Goal: Find specific page/section: Find specific page/section

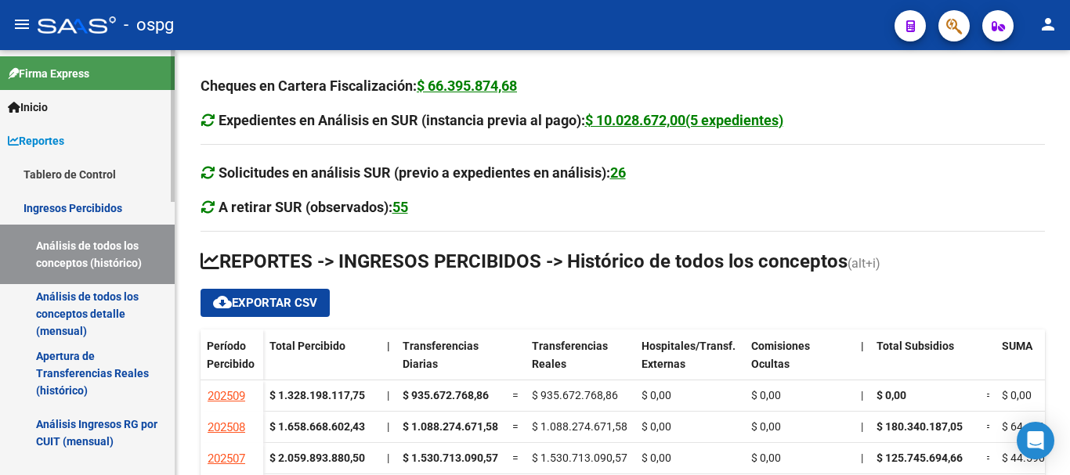
click at [69, 316] on link "Análisis de todos los conceptos detalle (mensual)" at bounding box center [87, 314] width 175 height 60
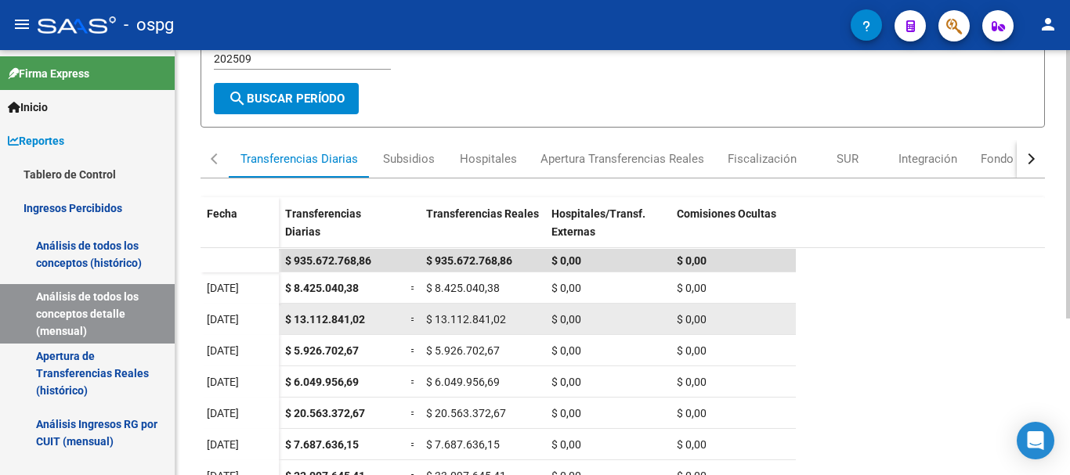
scroll to position [13, 0]
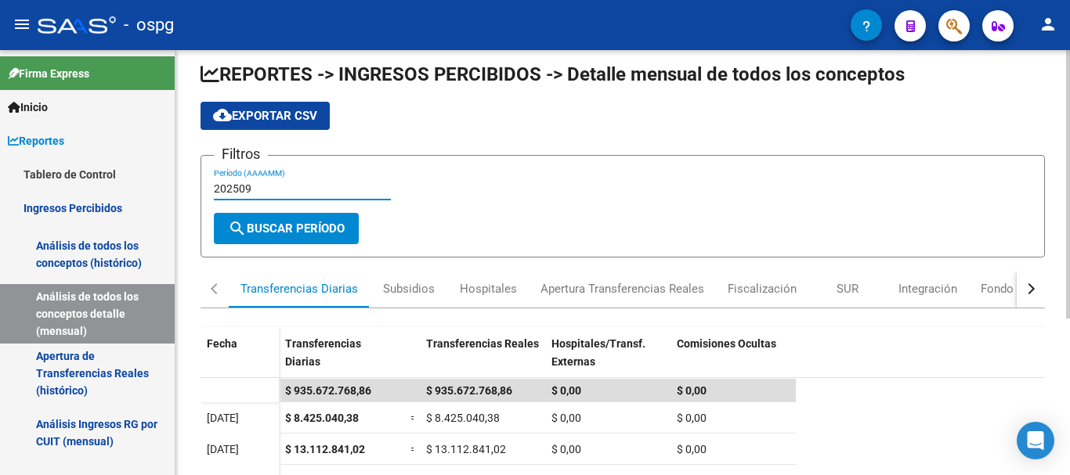
click at [262, 188] on input "202509" at bounding box center [302, 188] width 177 height 13
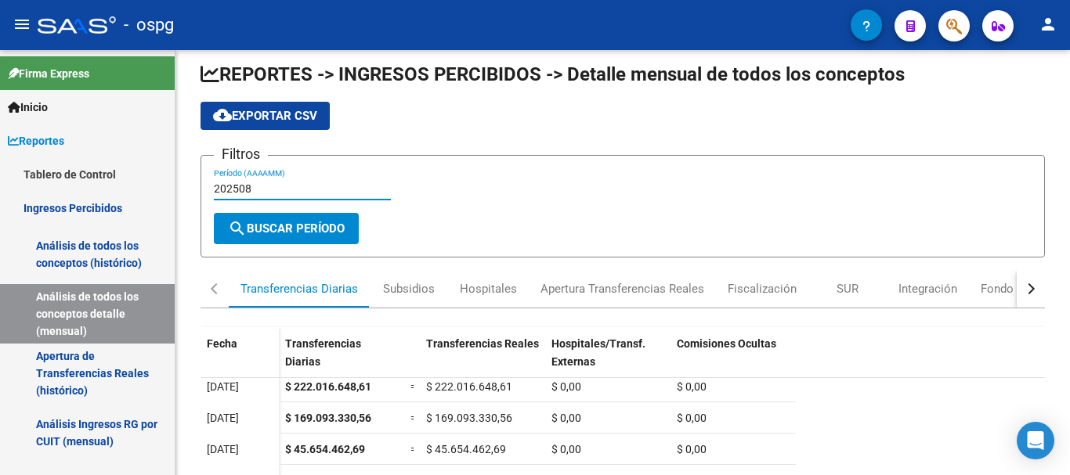
scroll to position [235, 0]
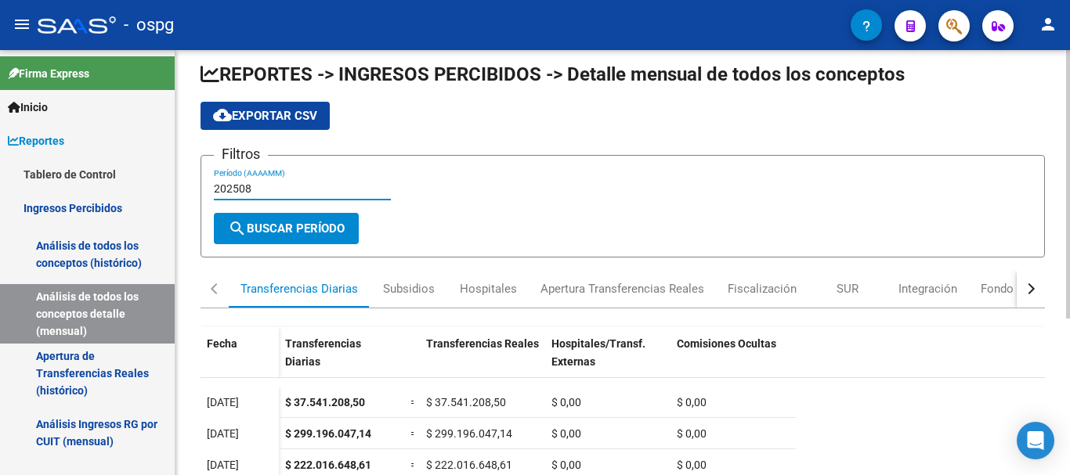
type input "202508"
click at [1064, 458] on div "REPORTES -> INGRESOS PERCIBIDOS -> Detalle mensual de todos los conceptos cloud…" at bounding box center [622, 374] width 894 height 674
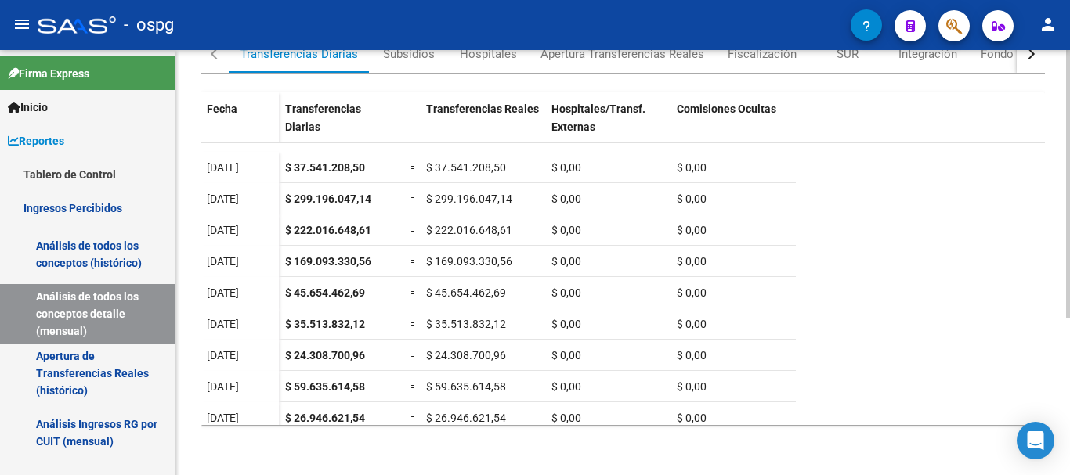
click at [1067, 421] on div at bounding box center [1068, 262] width 4 height 425
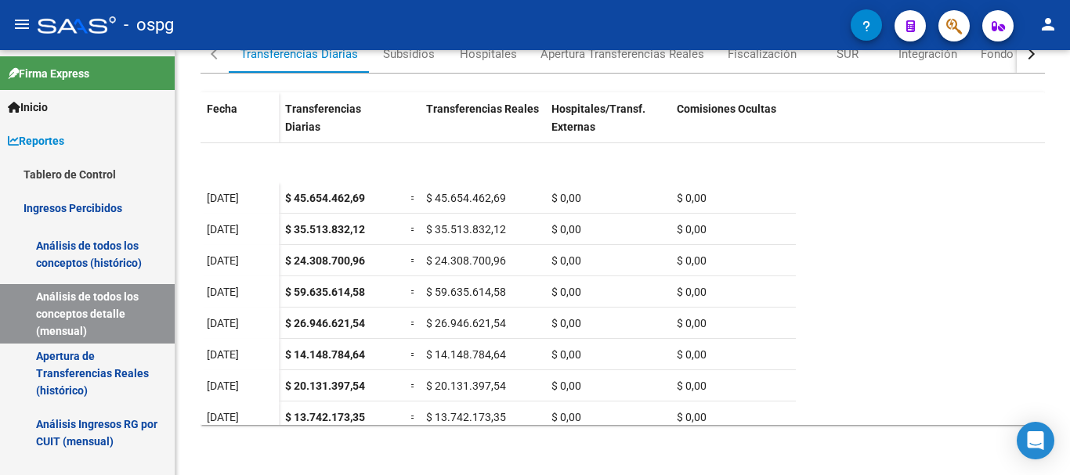
scroll to position [345, 0]
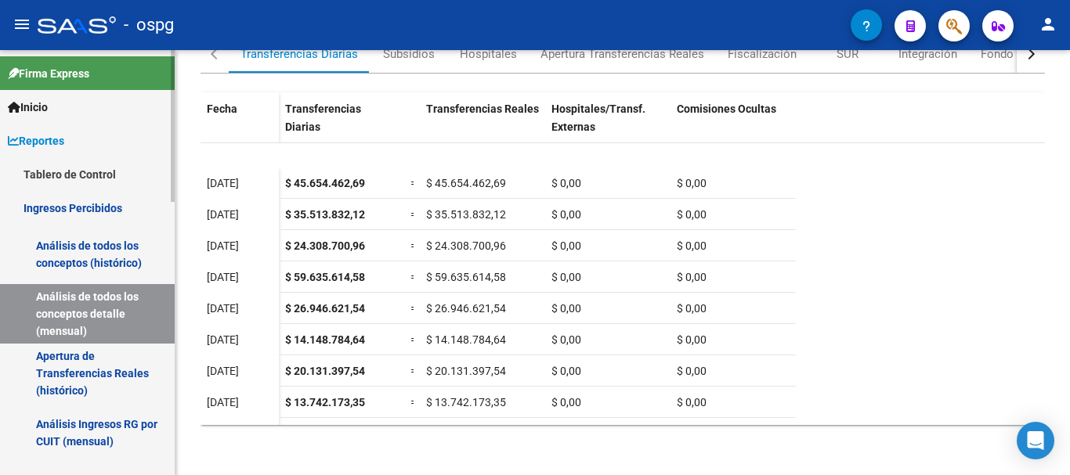
click at [63, 258] on link "Análisis de todos los conceptos (histórico)" at bounding box center [87, 255] width 175 height 60
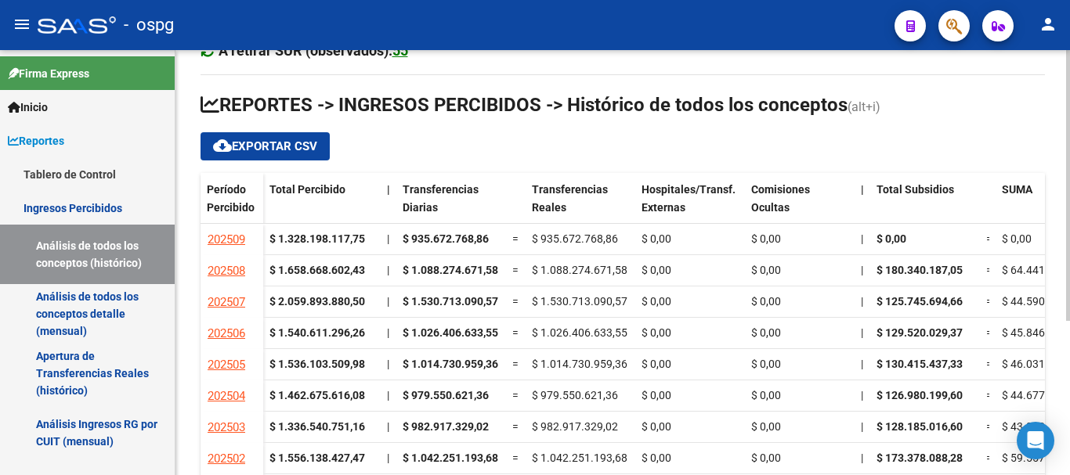
scroll to position [241, 0]
